Goal: Transaction & Acquisition: Purchase product/service

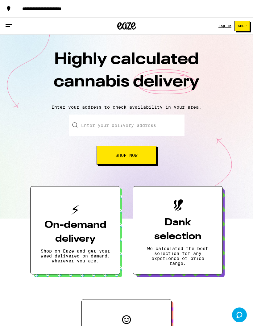
click at [143, 126] on input "Enter your delivery address" at bounding box center [127, 126] width 116 height 22
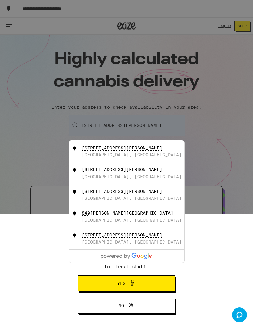
click at [133, 155] on div "[STREET_ADDRESS][PERSON_NAME]" at bounding box center [137, 152] width 110 height 12
type input "[STREET_ADDRESS][PERSON_NAME]"
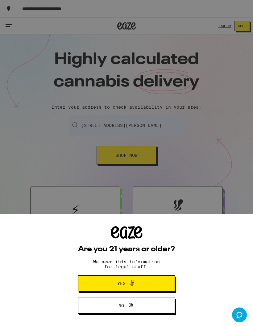
click at [112, 154] on div "Are you 21 years or older? We need this information for legal stuff. Yes No" at bounding box center [126, 163] width 253 height 326
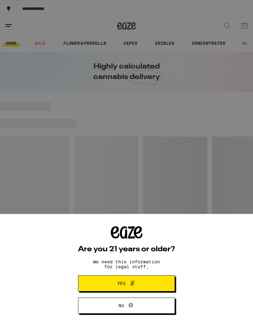
click at [117, 282] on span "Yes" at bounding box center [121, 283] width 8 height 4
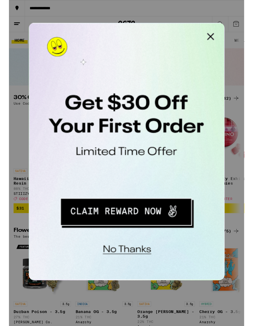
click at [108, 29] on button "Close Modal" at bounding box center [107, 29] width 12 height 12
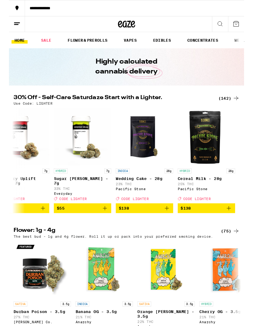
scroll to position [0, 9233]
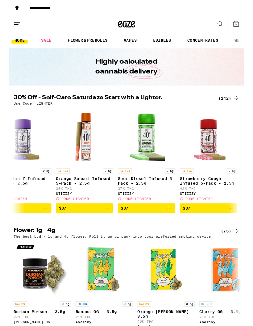
click at [86, 43] on link "FLOWER & PREROLLS" at bounding box center [84, 43] width 49 height 7
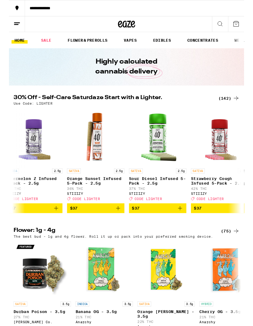
click at [85, 42] on link "FLOWER & PREROLLS" at bounding box center [84, 43] width 49 height 7
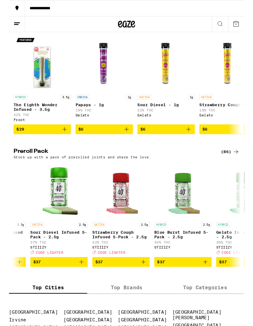
scroll to position [0, 2607]
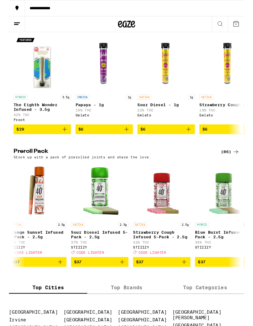
click at [233, 167] on div "(86)" at bounding box center [238, 163] width 20 height 7
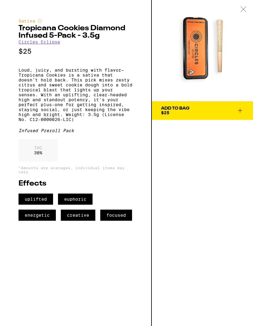
click at [243, 12] on div at bounding box center [243, 9] width 19 height 19
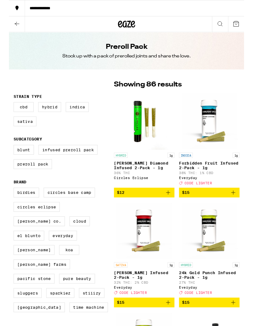
click at [16, 264] on label "[PERSON_NAME]" at bounding box center [27, 269] width 44 height 11
click at [6, 203] on input "[PERSON_NAME]" at bounding box center [6, 203] width 0 height 0
checkbox input "true"
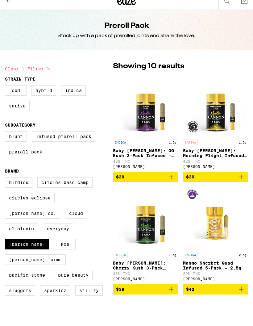
scroll to position [25, 0]
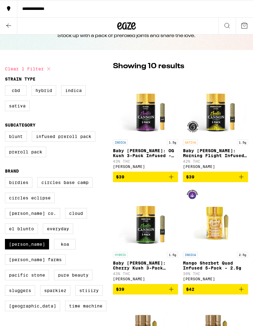
click at [92, 285] on label "STIIIZY" at bounding box center [88, 290] width 27 height 11
click at [6, 179] on input "STIIIZY" at bounding box center [6, 178] width 0 height 0
checkbox input "true"
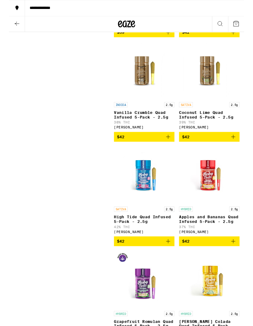
scroll to position [870, 0]
